Goal: Information Seeking & Learning: Learn about a topic

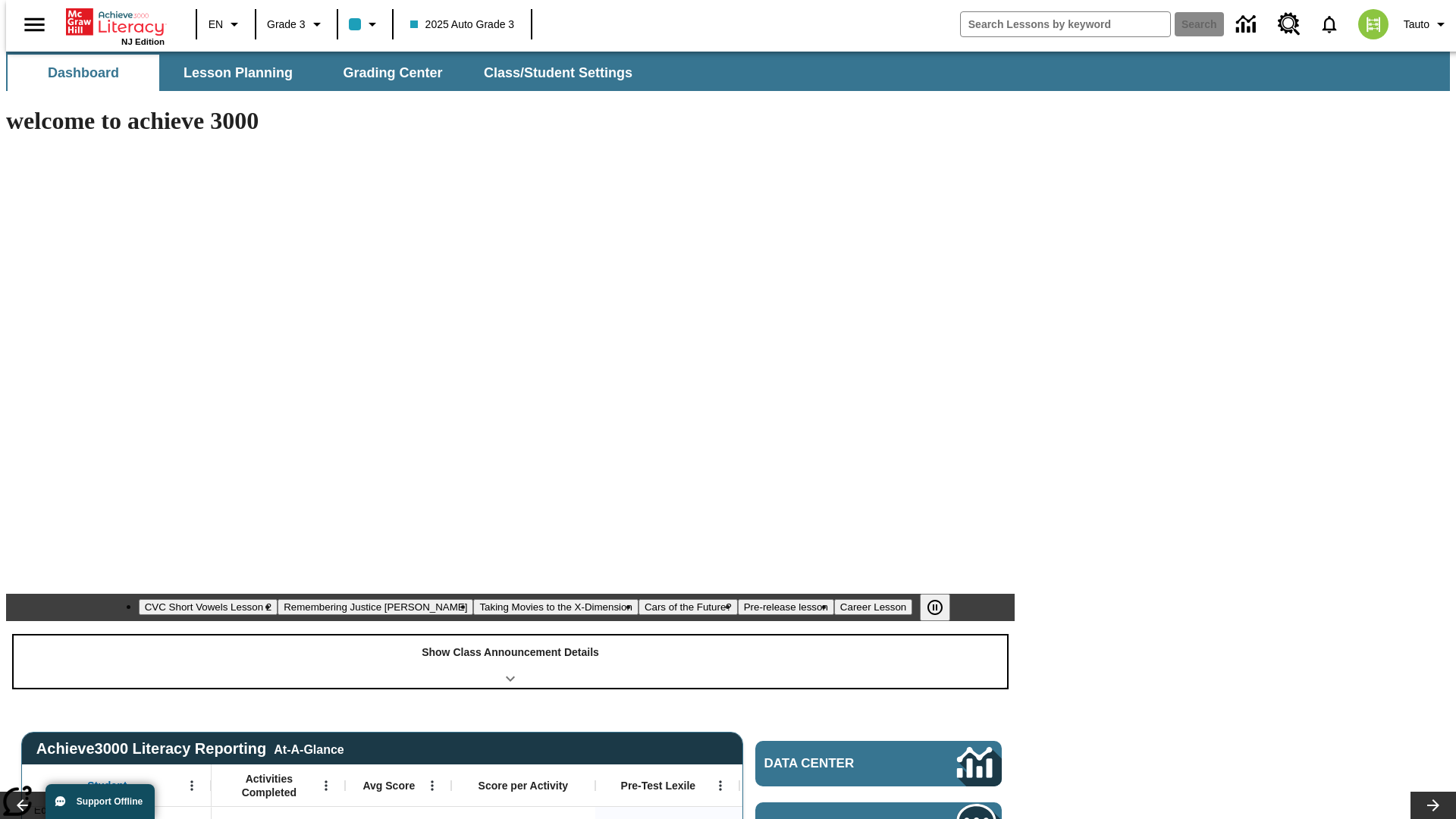
click at [511, 636] on div "Show Class Announcement Details" at bounding box center [511, 662] width 994 height 53
